Goal: Information Seeking & Learning: Check status

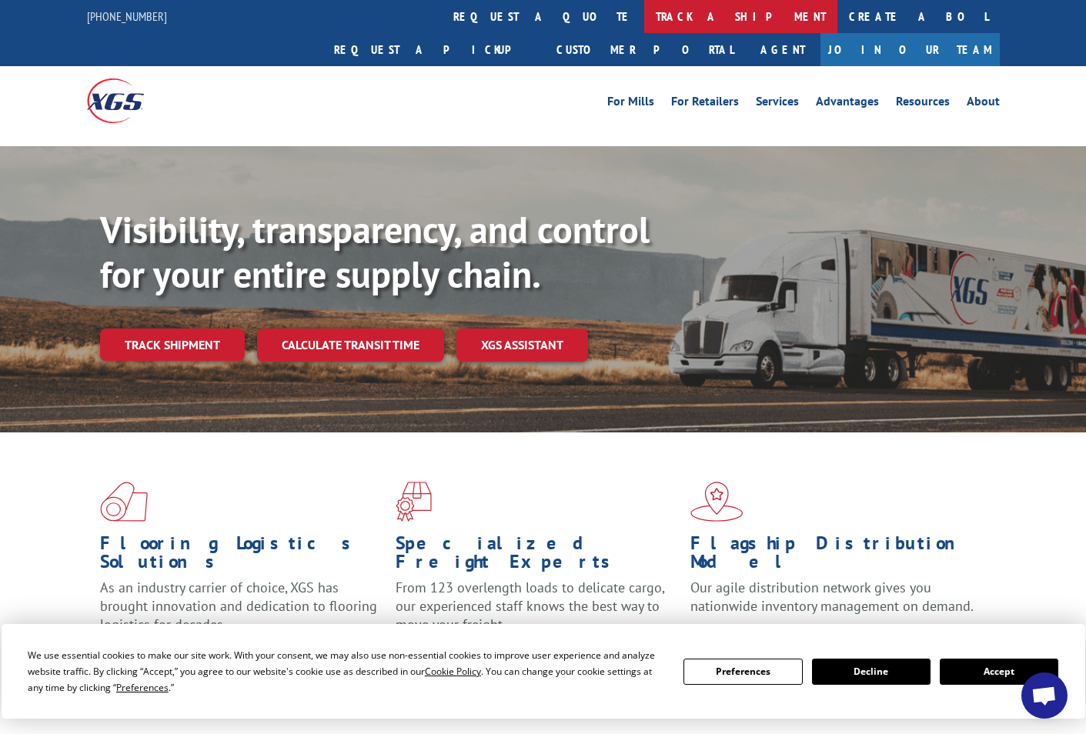
click at [644, 19] on link "track a shipment" at bounding box center [740, 16] width 193 height 33
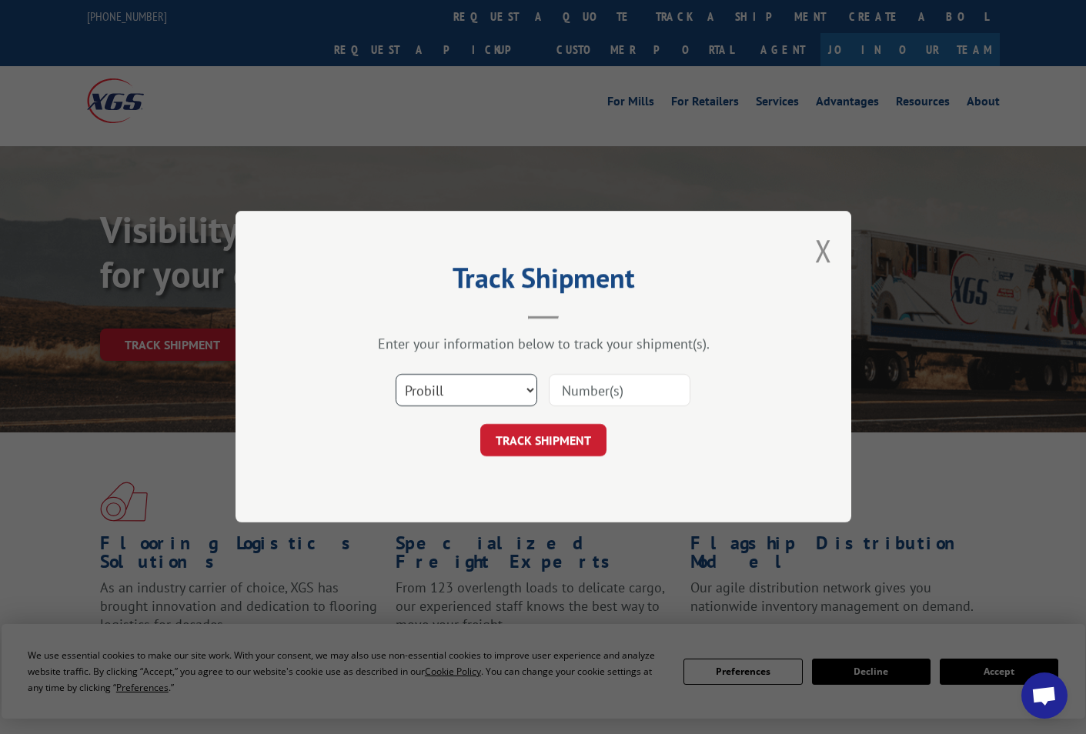
click at [469, 392] on select "Select category... Probill BOL PO" at bounding box center [467, 391] width 142 height 32
select select "po"
click at [396, 375] on select "Select category... Probill BOL PO" at bounding box center [467, 391] width 142 height 32
click at [605, 393] on input at bounding box center [620, 391] width 142 height 32
paste input "10521793"
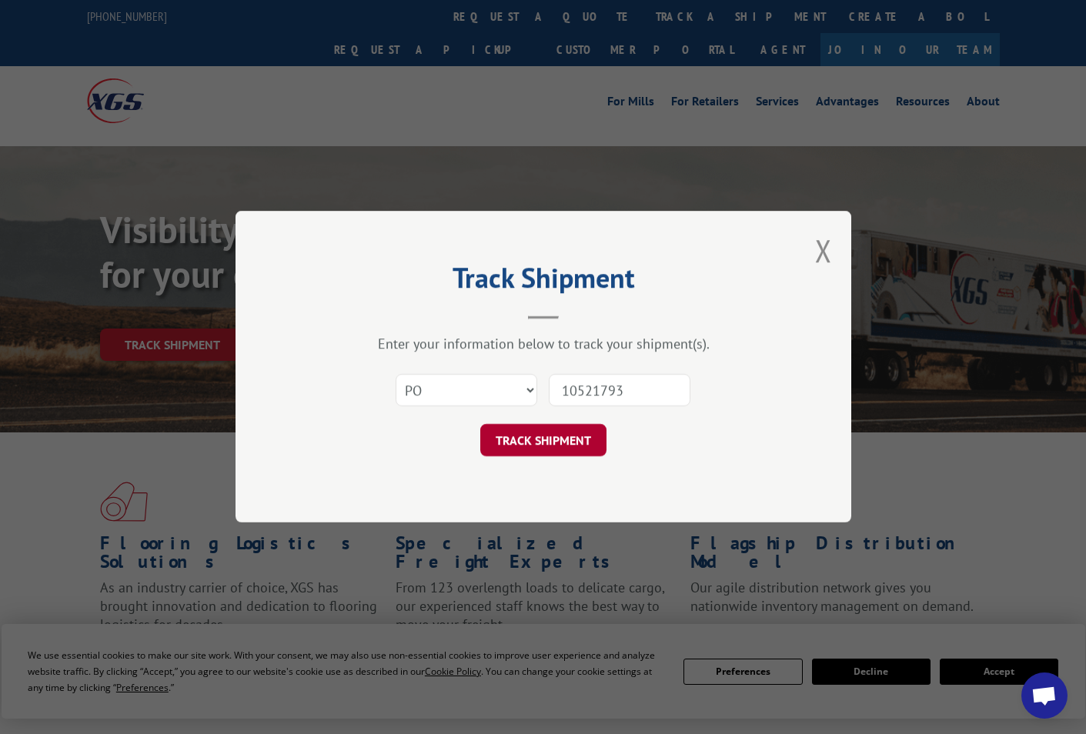
type input "10521793"
click at [572, 446] on button "TRACK SHIPMENT" at bounding box center [543, 441] width 126 height 32
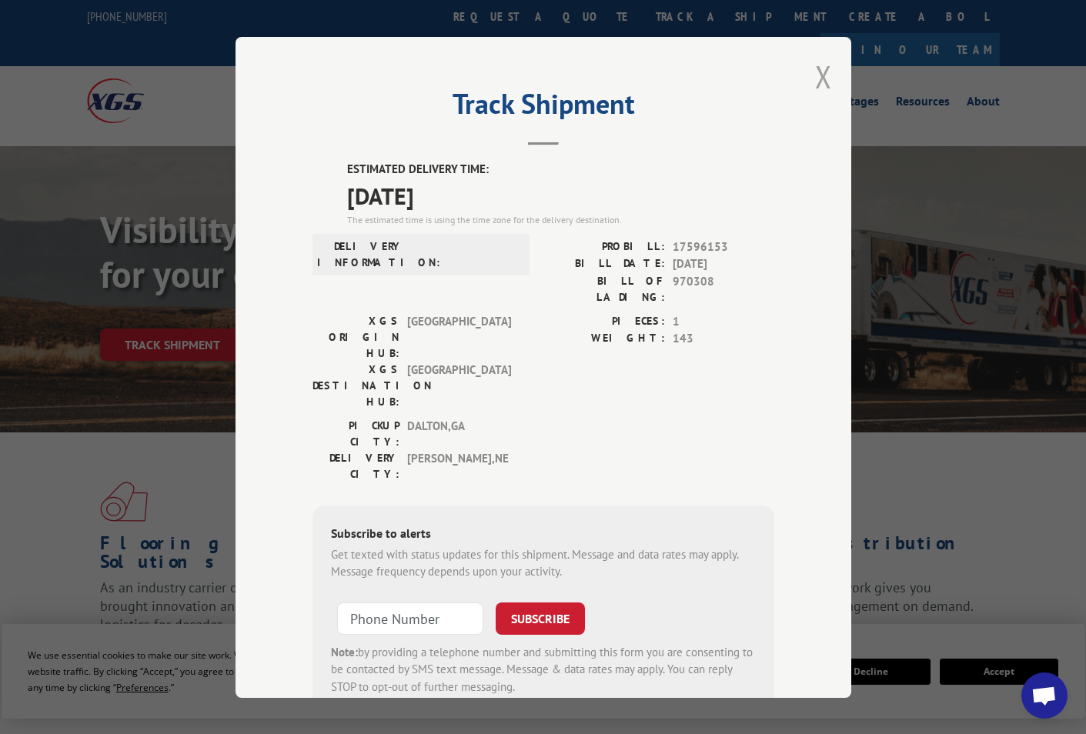
click at [818, 76] on button "Close modal" at bounding box center [823, 76] width 17 height 41
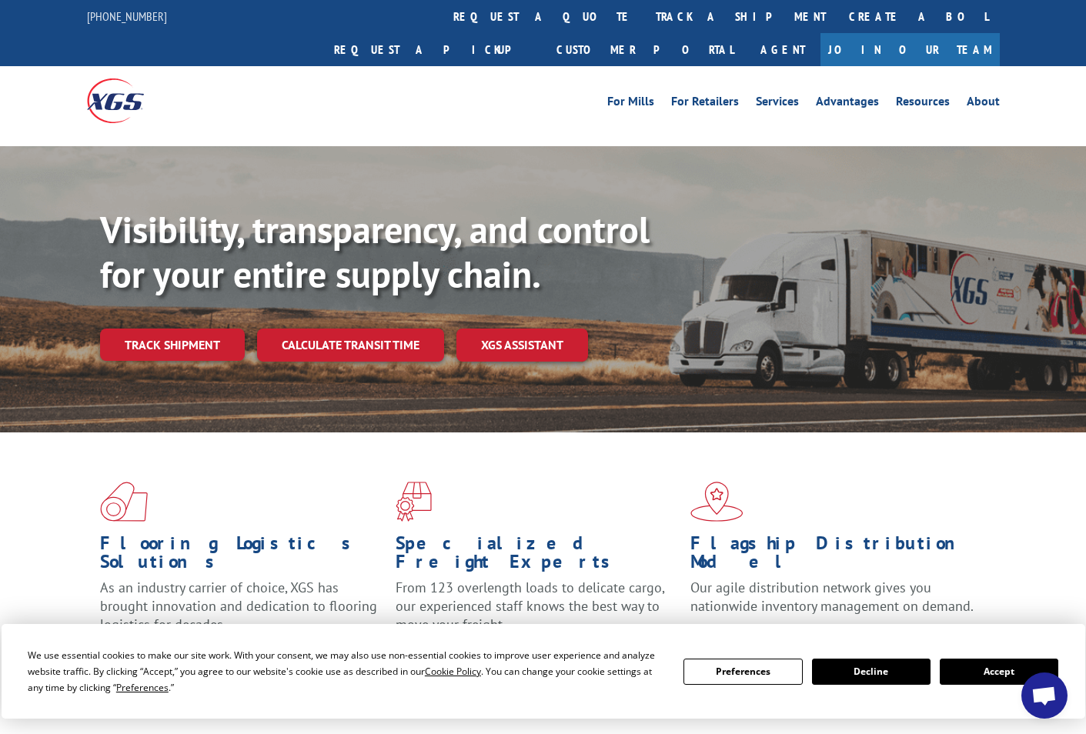
drag, startPoint x: 526, startPoint y: 22, endPoint x: 516, endPoint y: 35, distance: 15.9
click at [644, 21] on link "track a shipment" at bounding box center [740, 16] width 193 height 33
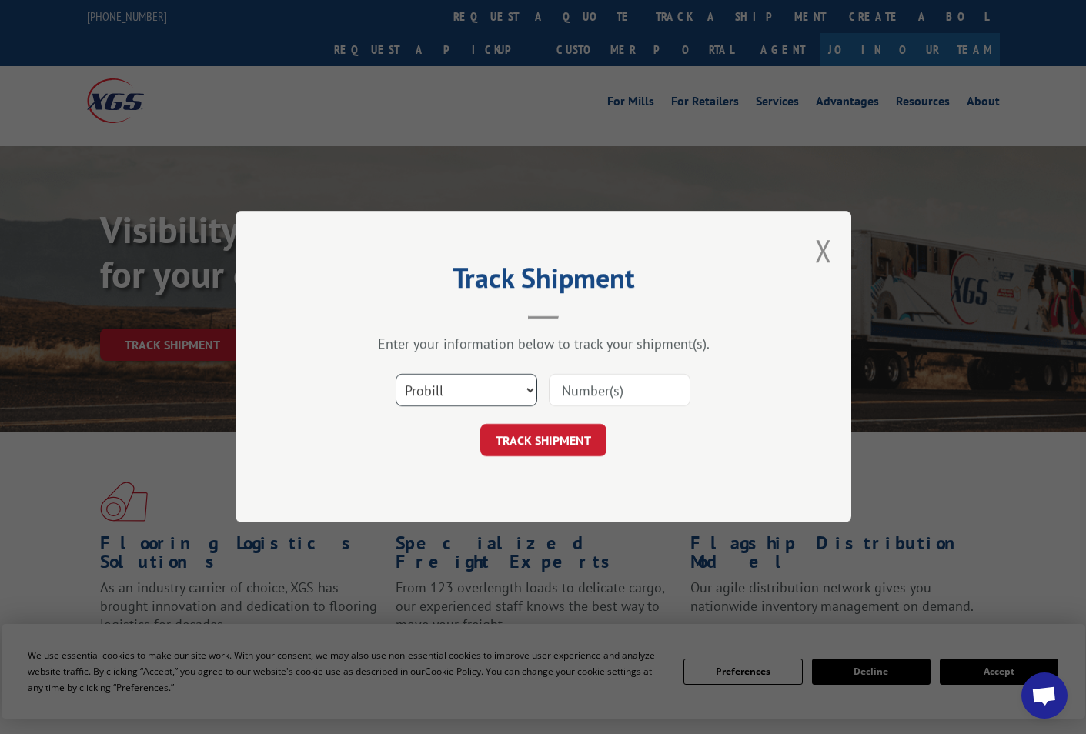
drag, startPoint x: 507, startPoint y: 399, endPoint x: 496, endPoint y: 409, distance: 14.2
click at [504, 400] on select "Select category... Probill BOL PO" at bounding box center [467, 391] width 142 height 32
select select "po"
click at [396, 375] on select "Select category... Probill BOL PO" at bounding box center [467, 391] width 142 height 32
click at [612, 391] on input at bounding box center [620, 391] width 142 height 32
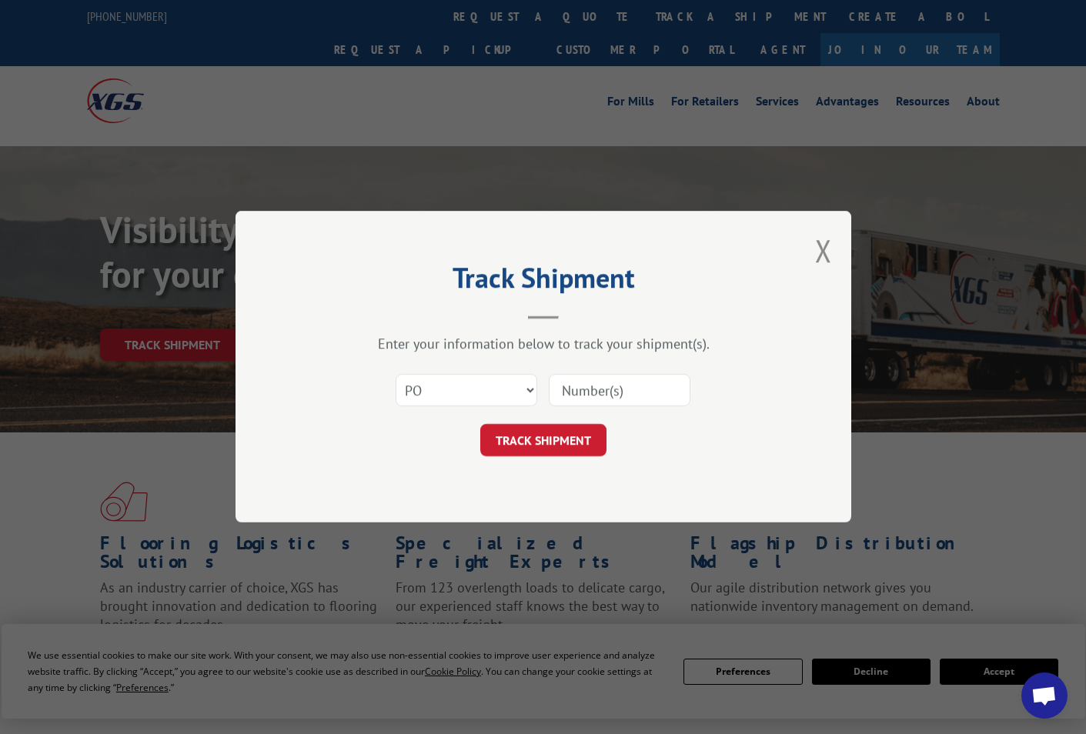
paste input "10521794"
type input "10521794"
click at [559, 438] on button "TRACK SHIPMENT" at bounding box center [543, 441] width 126 height 32
